Goal: Register for event/course

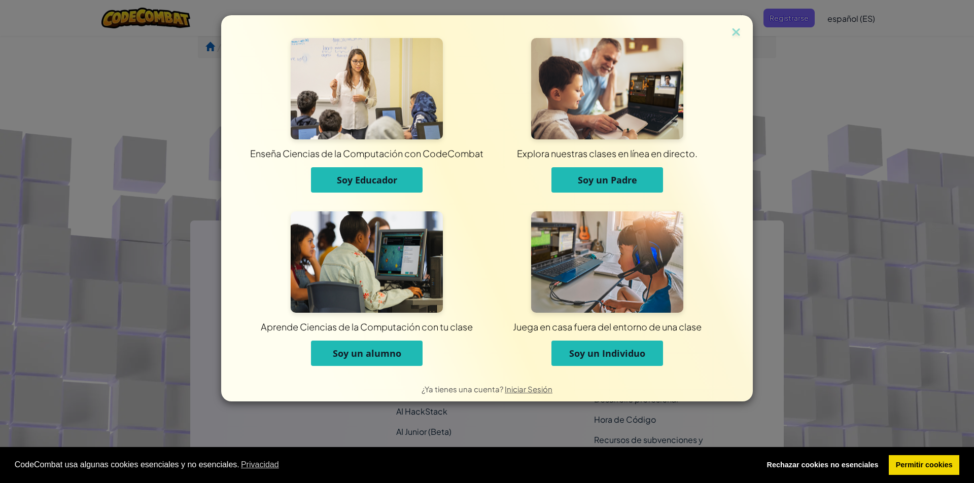
click at [360, 342] on button "Soy un alumno" at bounding box center [367, 353] width 112 height 25
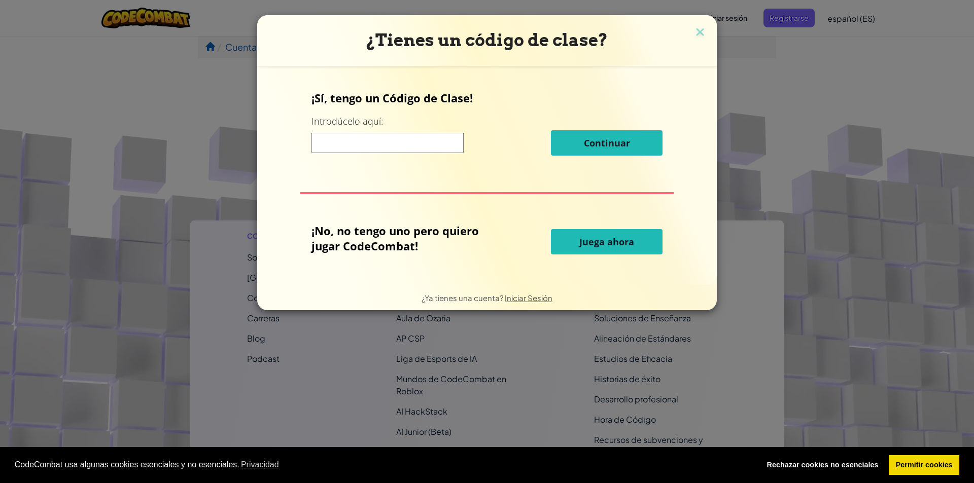
click at [404, 148] on input at bounding box center [387, 143] width 152 height 20
paste input "BeanFoxSword"
type input "BeanFoxSword"
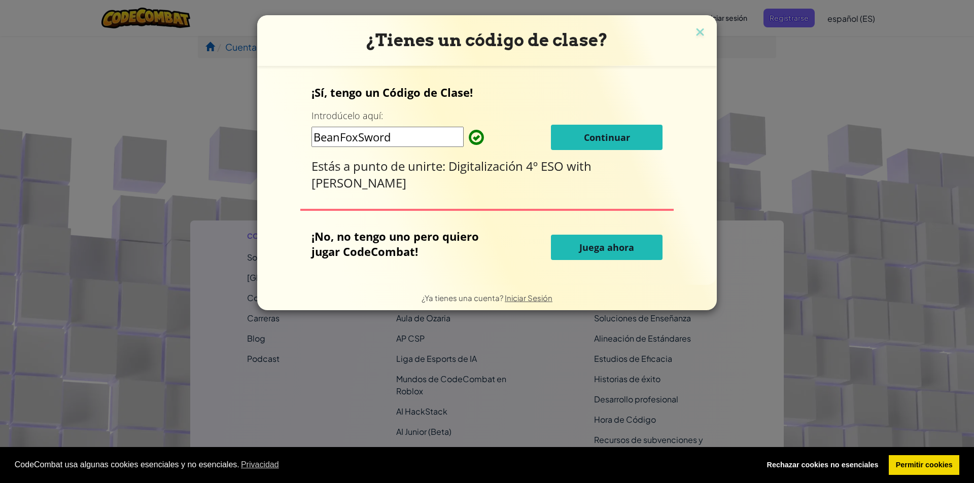
click at [603, 137] on span "Continuar" at bounding box center [607, 137] width 46 height 12
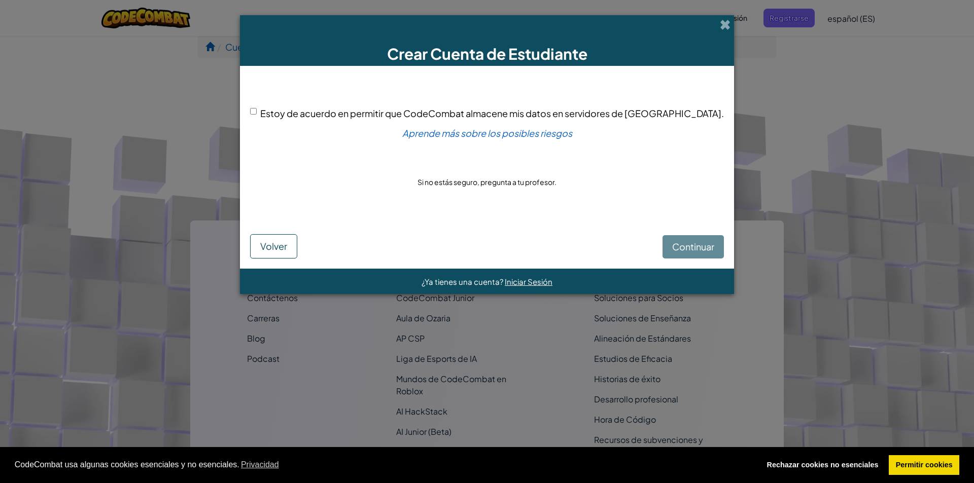
click at [257, 115] on input "Estoy de acuerdo en permitir que CodeCombat almacene mis datos en servidores de…" at bounding box center [253, 111] width 7 height 7
checkbox input "true"
click at [672, 246] on span "Continuar" at bounding box center [693, 247] width 42 height 12
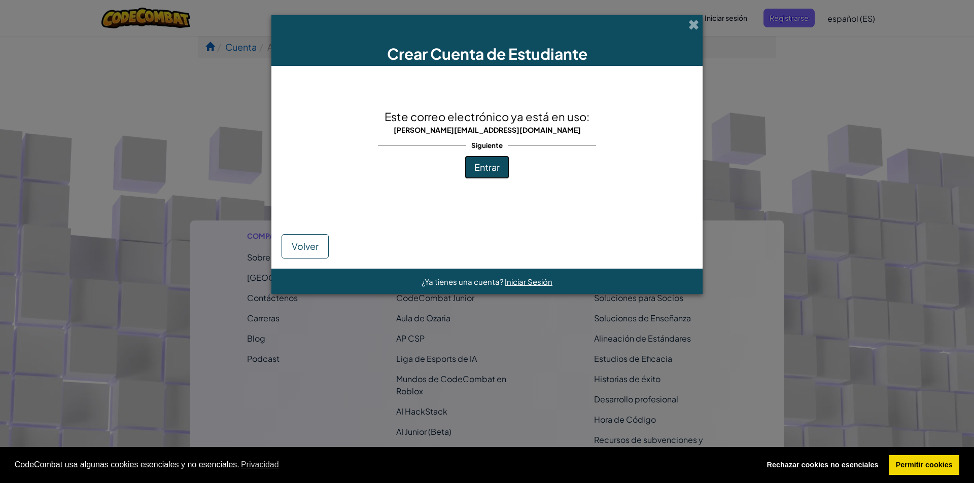
click at [497, 169] on span "Entrar" at bounding box center [486, 167] width 25 height 12
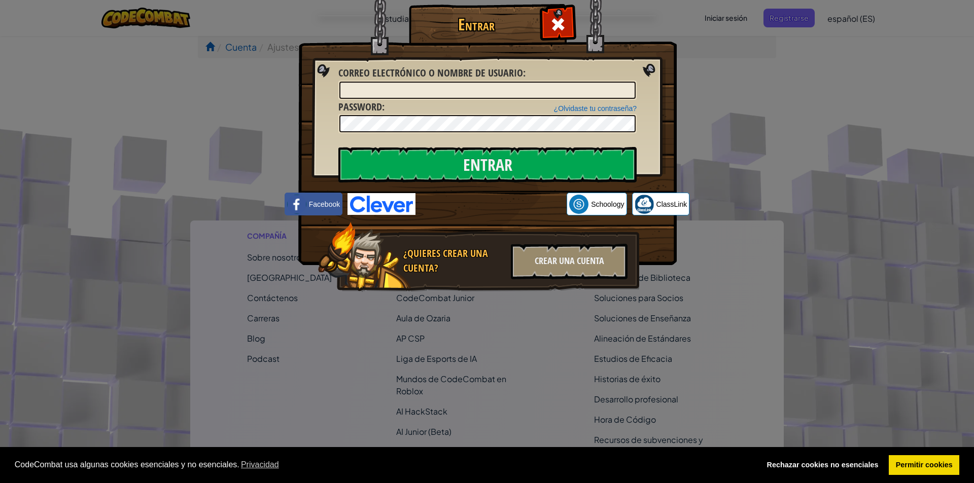
click at [509, 79] on span "Correo electrónico o nombre de usuario" at bounding box center [430, 73] width 185 height 14
click at [509, 82] on input "Correo electrónico o nombre de usuario :" at bounding box center [487, 90] width 296 height 17
click at [508, 83] on input "Correo electrónico o nombre de usuario :" at bounding box center [487, 90] width 296 height 17
type input "trenas.crale20@cordoba.salesianos.edu"
click at [553, 156] on input "Entrar" at bounding box center [487, 165] width 298 height 36
